Goal: Information Seeking & Learning: Learn about a topic

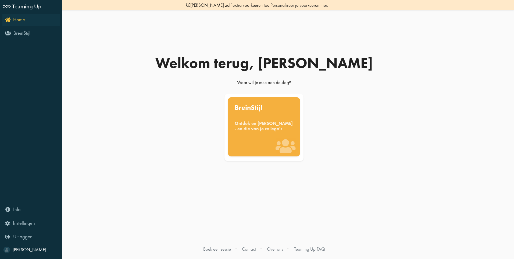
click at [10, 20] on icon "Home" at bounding box center [15, 19] width 20 height 5
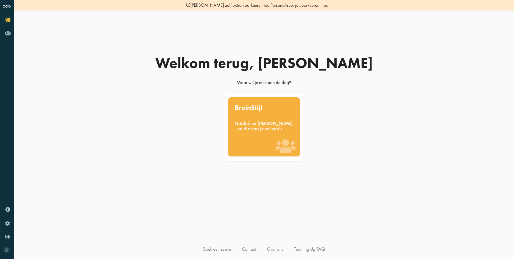
click at [10, 20] on icon "Home" at bounding box center [15, 19] width 20 height 5
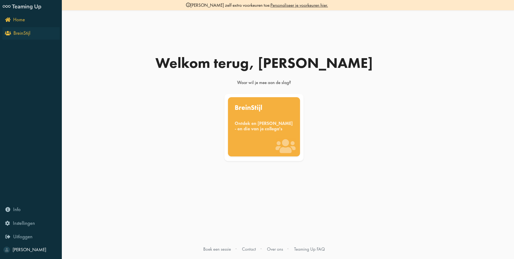
click at [19, 32] on span "BreinStijl" at bounding box center [21, 33] width 17 height 6
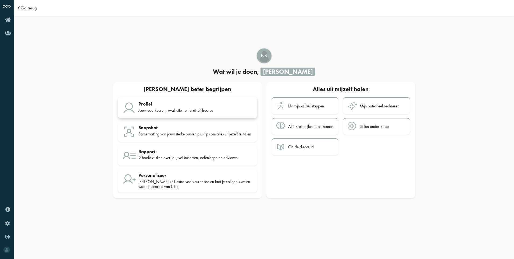
click at [201, 109] on div "Jouw voorkeuren, kwaliteiten en BreinStijlscores" at bounding box center [196, 110] width 114 height 5
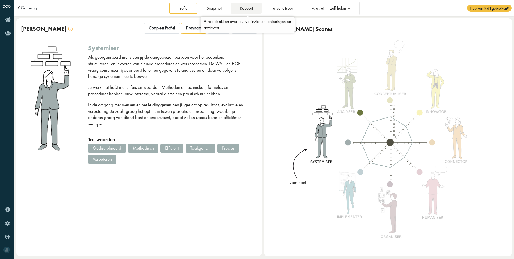
click at [246, 11] on link "Rapport" at bounding box center [246, 8] width 30 height 11
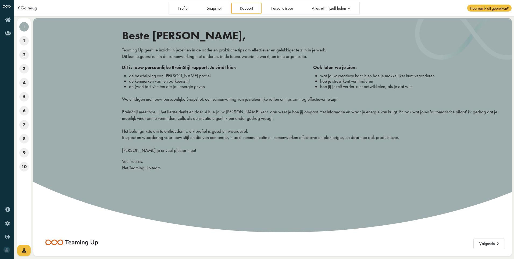
drag, startPoint x: 205, startPoint y: 164, endPoint x: 283, endPoint y: 146, distance: 79.2
click at [296, 145] on p "Het belangrijkste om te onthouden is: elk profiel is goed en waardevol. Respect…" at bounding box center [313, 138] width 382 height 32
drag, startPoint x: 224, startPoint y: 40, endPoint x: 216, endPoint y: 8, distance: 33.5
click at [216, 8] on link "Snapshot" at bounding box center [214, 8] width 32 height 11
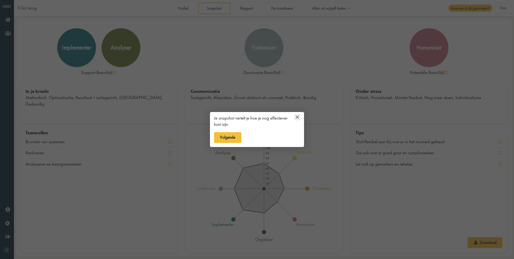
click at [298, 116] on icon at bounding box center [297, 117] width 6 height 6
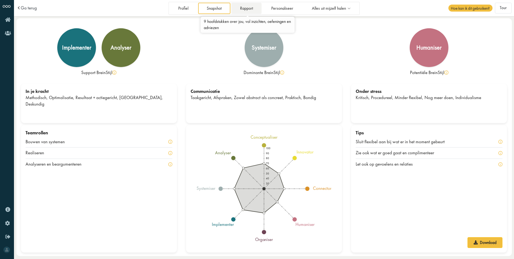
click at [250, 6] on link "Rapport" at bounding box center [246, 8] width 30 height 11
